Goal: Go to known website: Access a specific website the user already knows

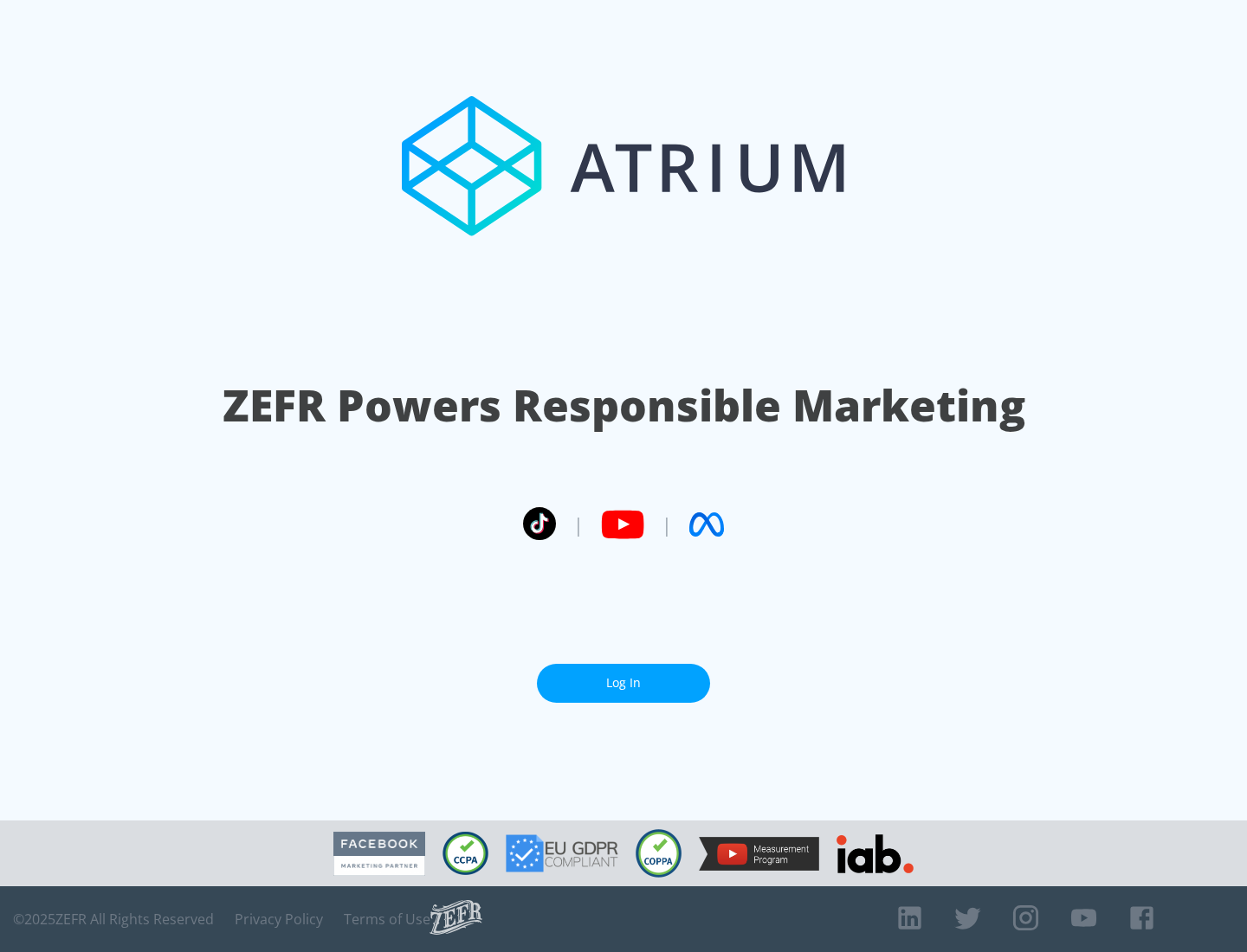
click at [624, 675] on link "Log In" at bounding box center [624, 683] width 173 height 39
